Goal: Task Accomplishment & Management: Manage account settings

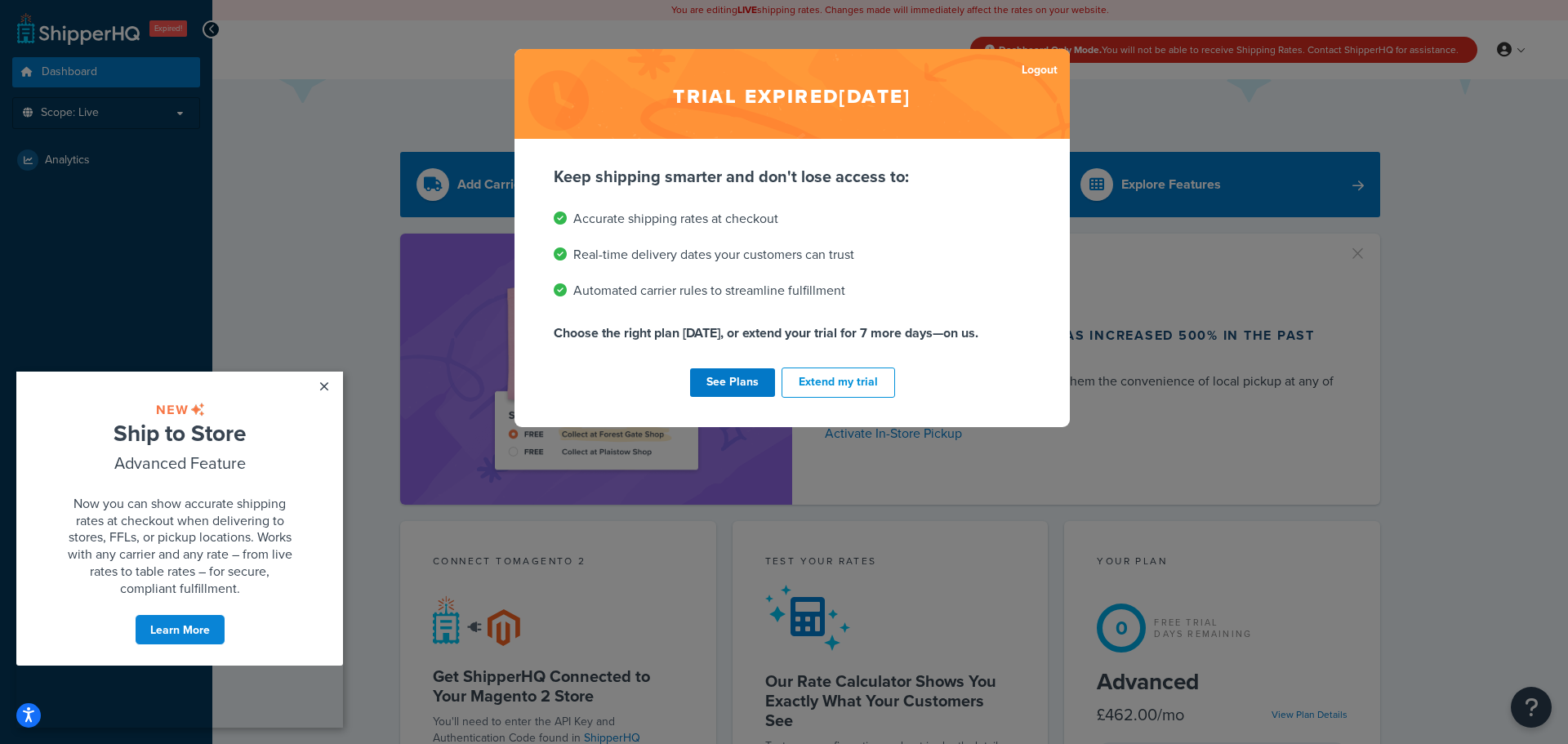
click at [1126, 256] on div "Trial expired Sep 2, 2025 Logout Keep shipping smarter and don't lose access to…" at bounding box center [784, 372] width 1568 height 744
click at [709, 392] on link "See Plans" at bounding box center [732, 383] width 85 height 29
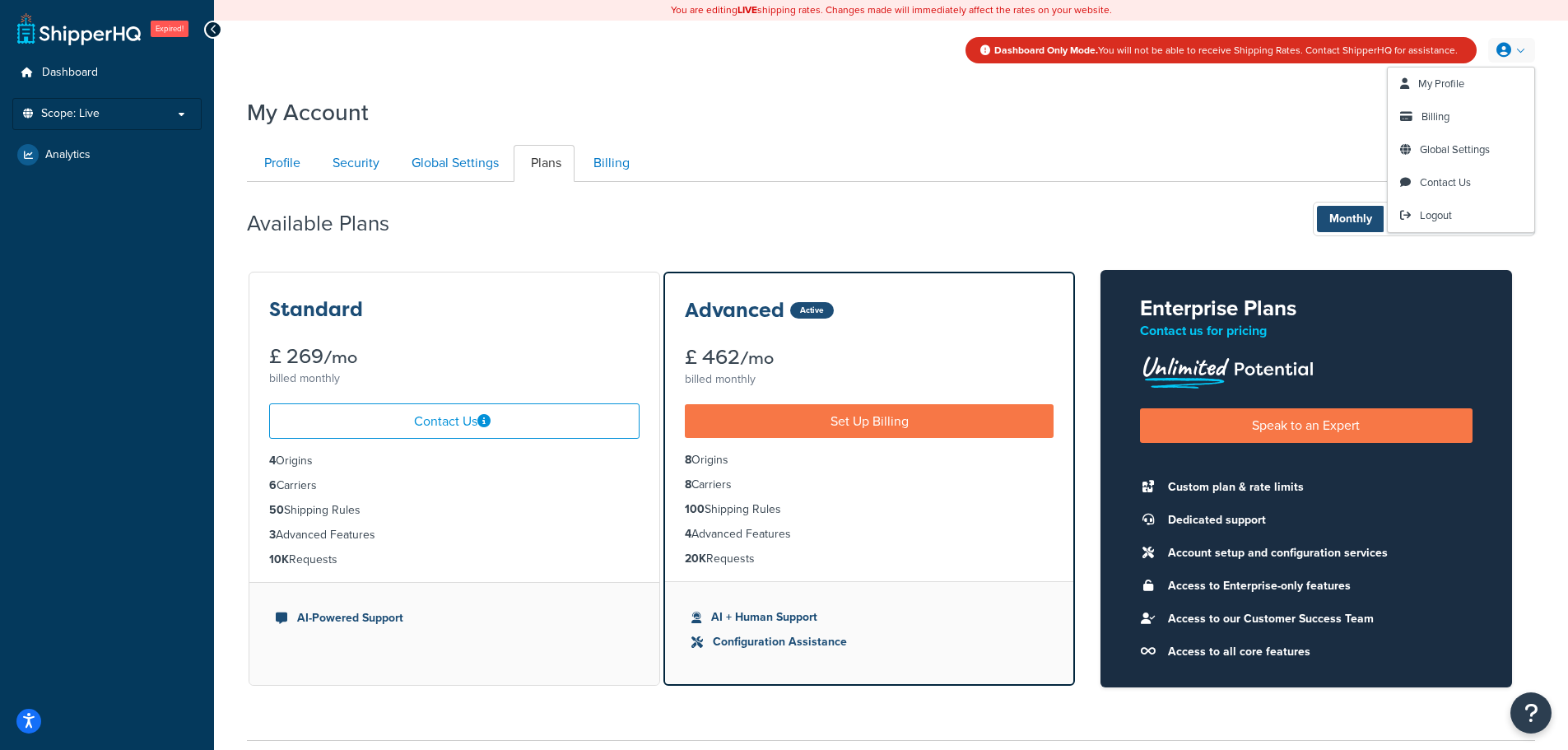
click at [1512, 47] on link at bounding box center [1512, 50] width 47 height 24
click at [1429, 113] on span "Billing" at bounding box center [1435, 117] width 28 height 16
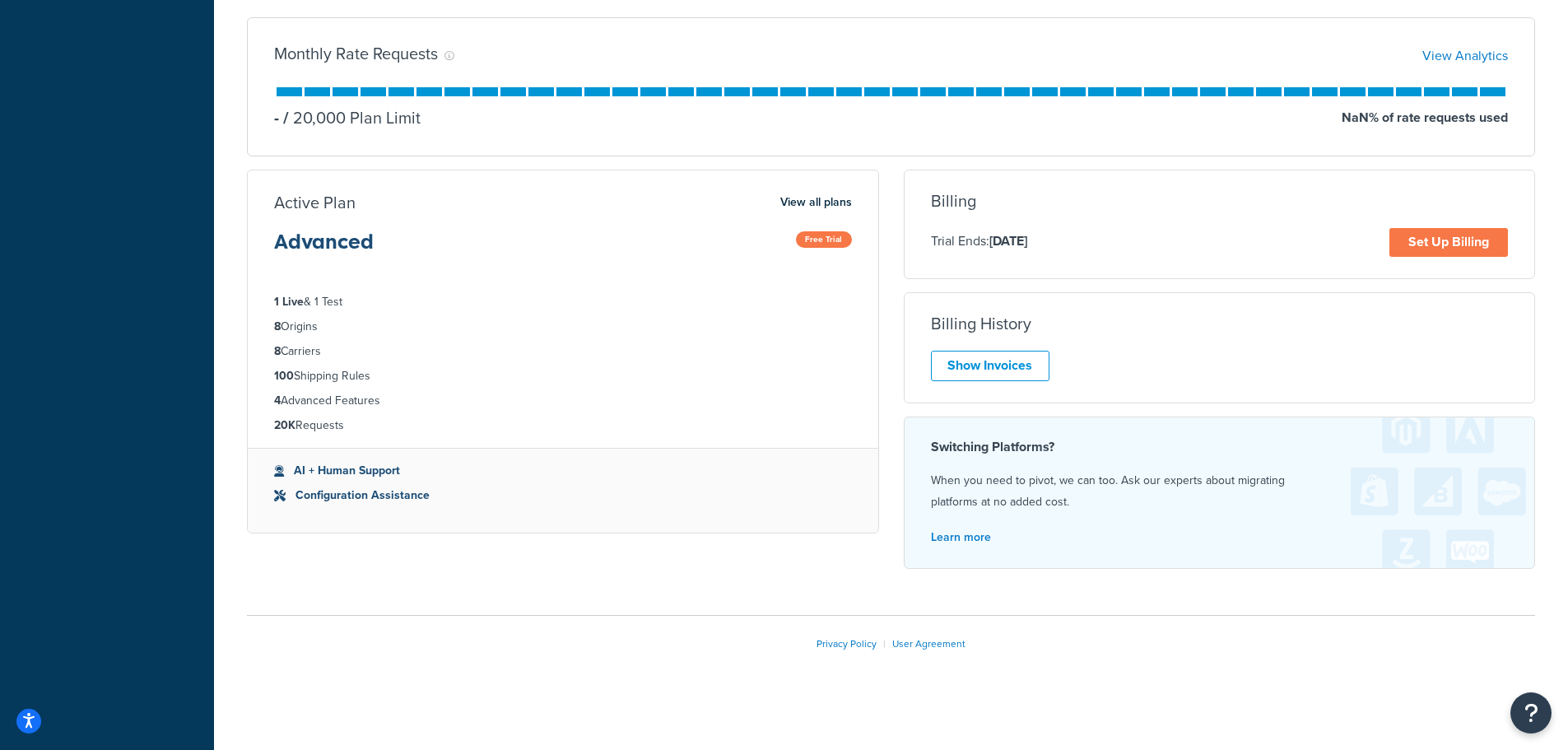
scroll to position [195, 0]
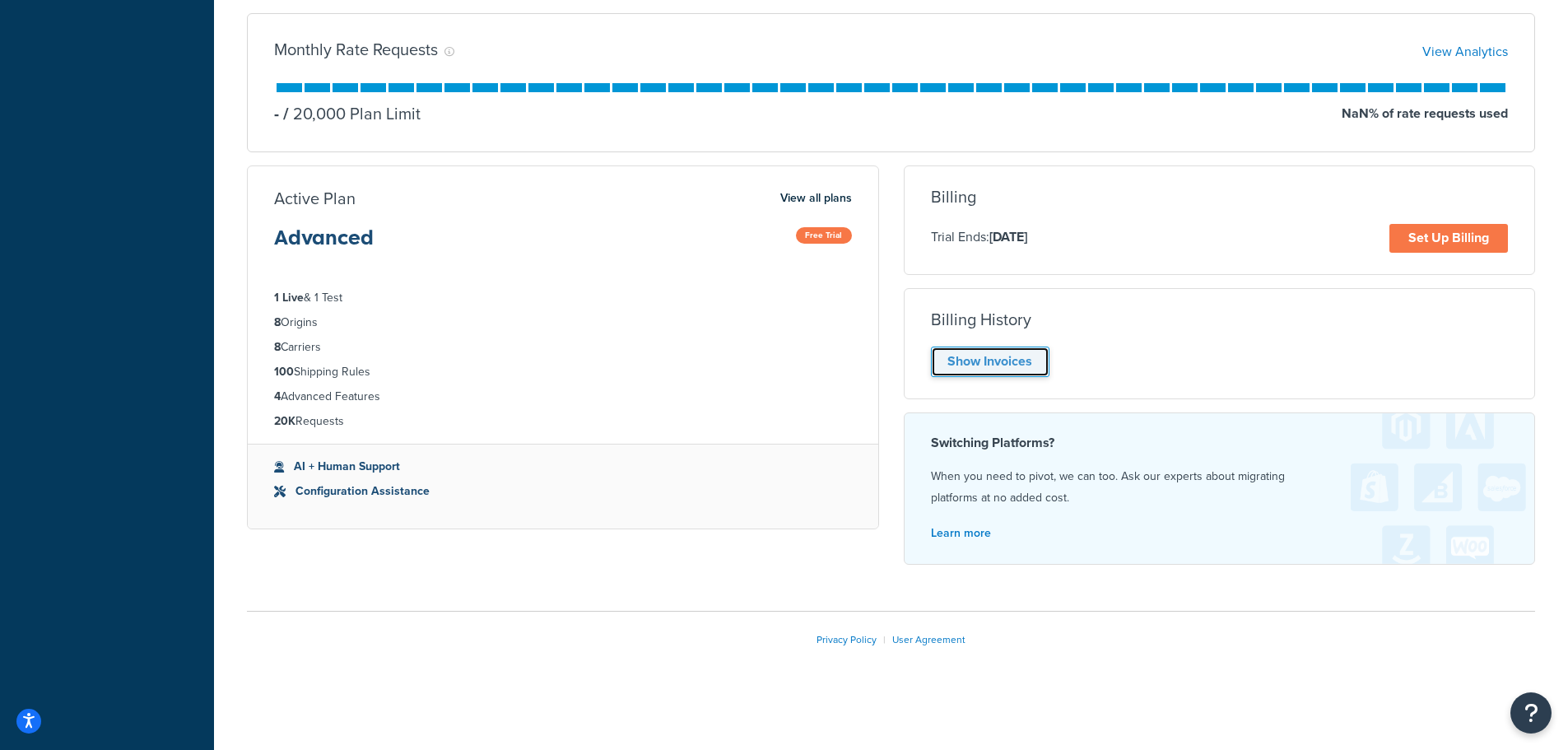
click at [989, 360] on link "Show Invoices" at bounding box center [990, 361] width 119 height 30
click at [1033, 365] on div "Show Invoices" at bounding box center [1219, 361] width 578 height 30
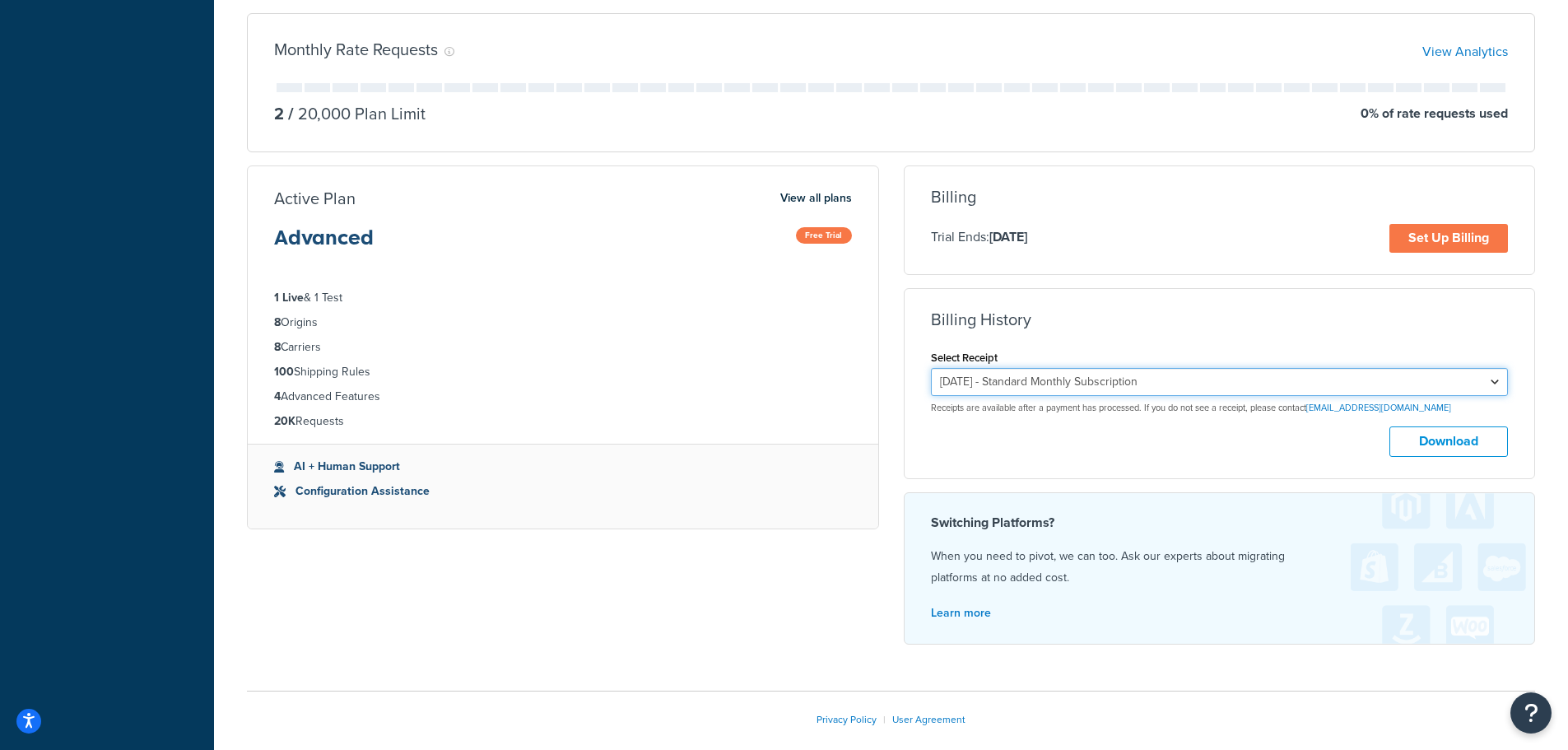
click at [1056, 386] on select "[DATE] - Standard Monthly Subscription [DATE] - Standard Monthly Subscription […" at bounding box center [1219, 382] width 578 height 28
click at [931, 368] on select "[DATE] - Standard Monthly Subscription [DATE] - Standard Monthly Subscription […" at bounding box center [1219, 382] width 578 height 28
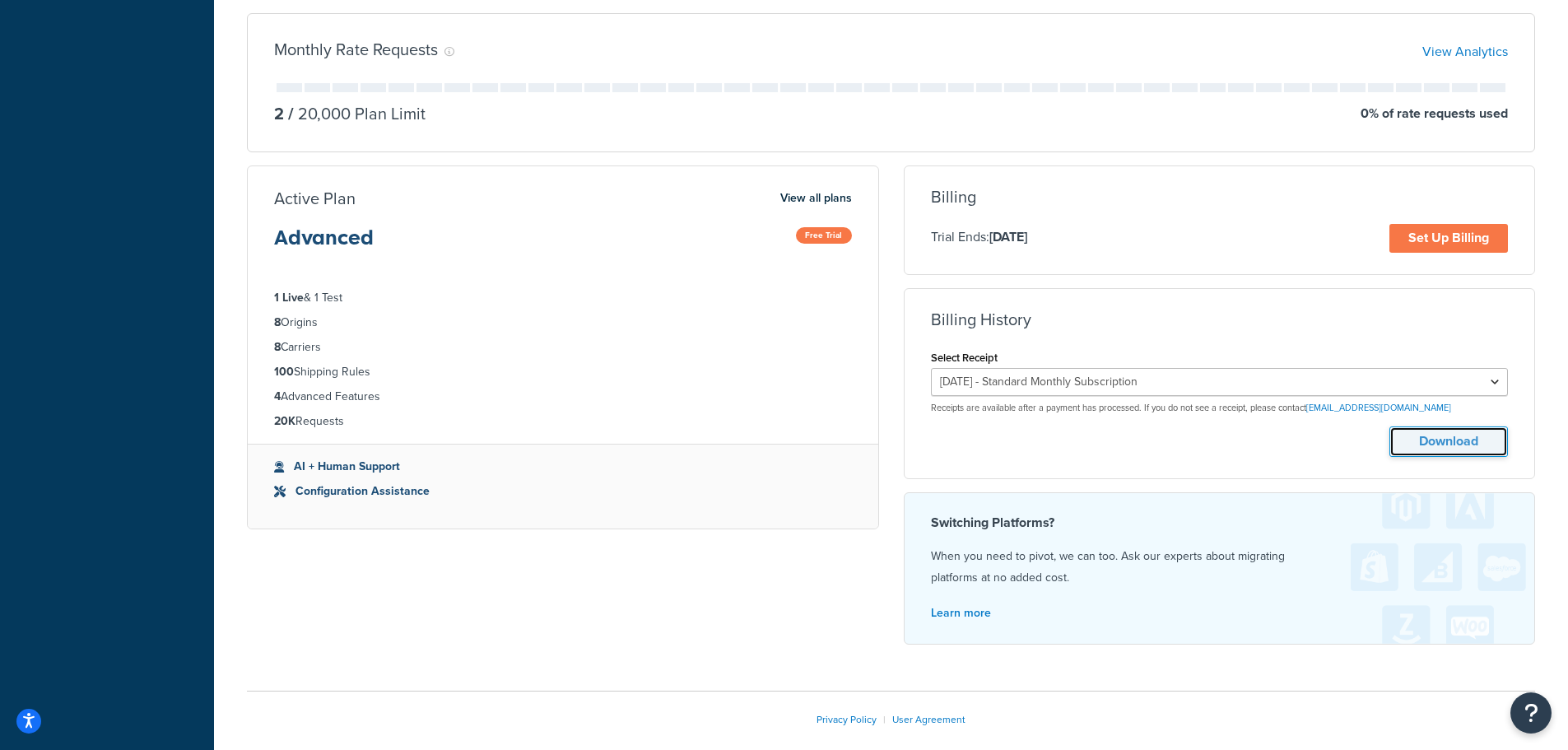
click at [1437, 443] on button "Download" at bounding box center [1448, 441] width 119 height 30
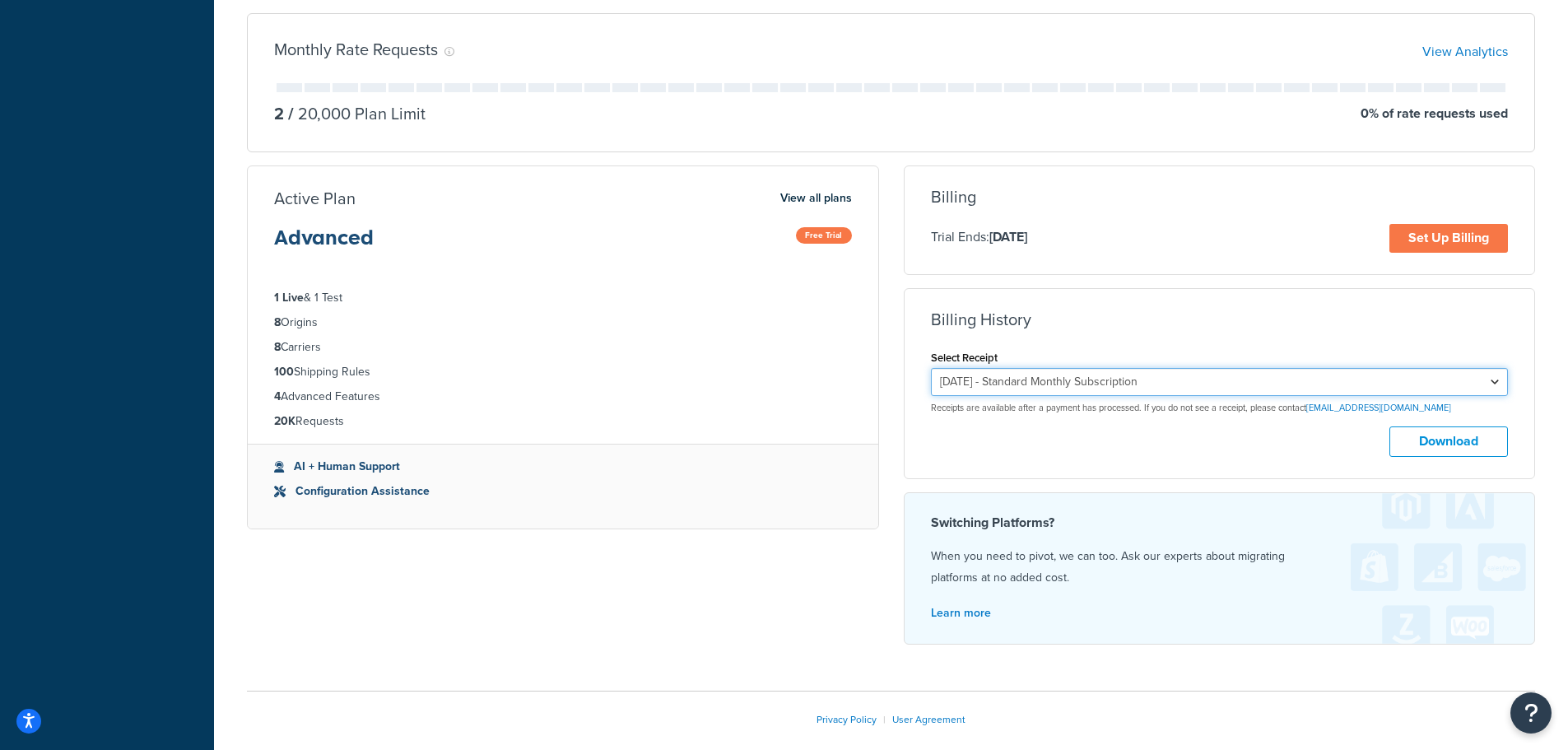
click at [1111, 385] on select "[DATE] - Standard Monthly Subscription [DATE] - Standard Monthly Subscription […" at bounding box center [1219, 382] width 578 height 28
select select "d8br6y80"
click at [931, 368] on select "[DATE] - Standard Monthly Subscription [DATE] - Standard Monthly Subscription […" at bounding box center [1219, 382] width 578 height 28
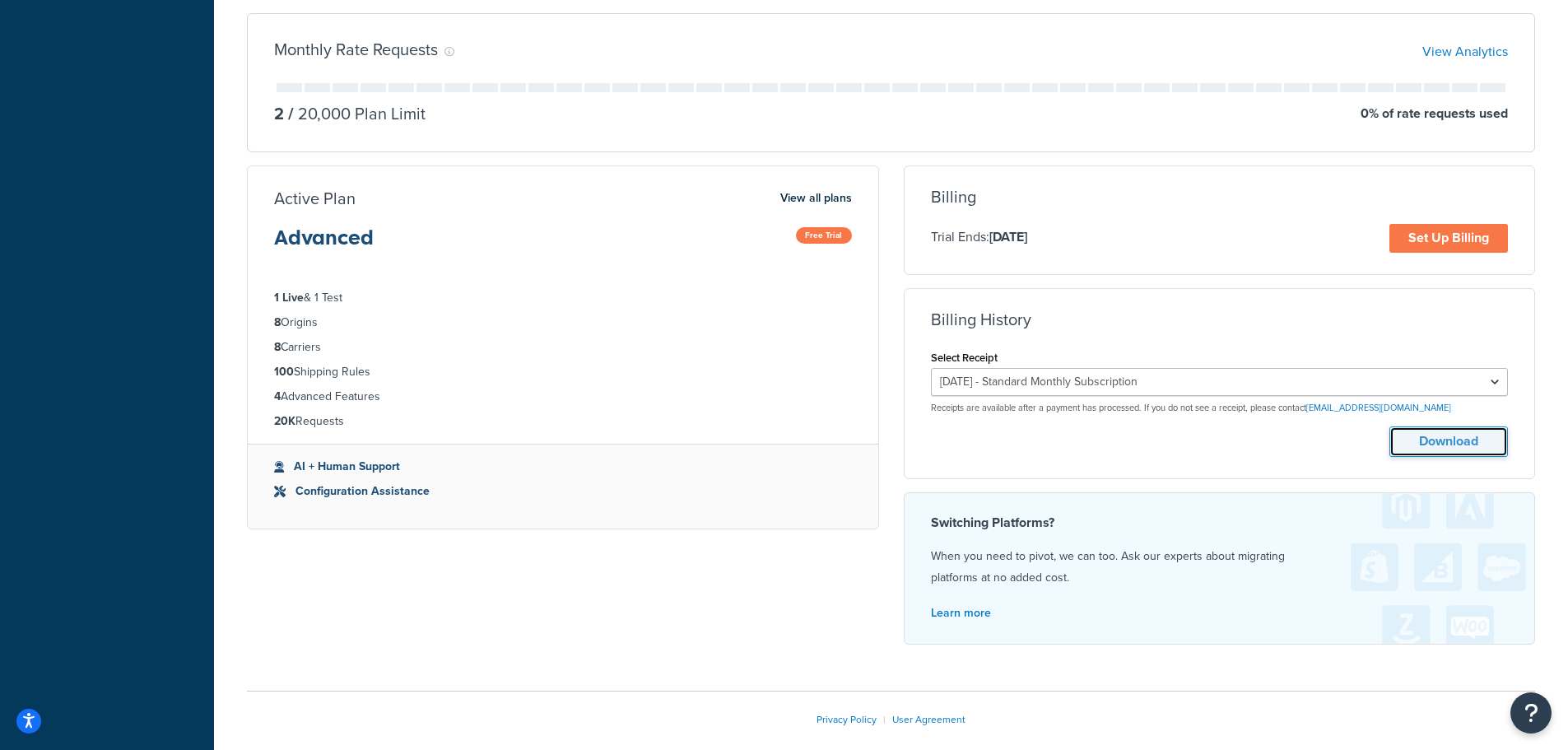
click at [1416, 436] on button "Download" at bounding box center [1448, 441] width 119 height 30
